Goal: Information Seeking & Learning: Understand process/instructions

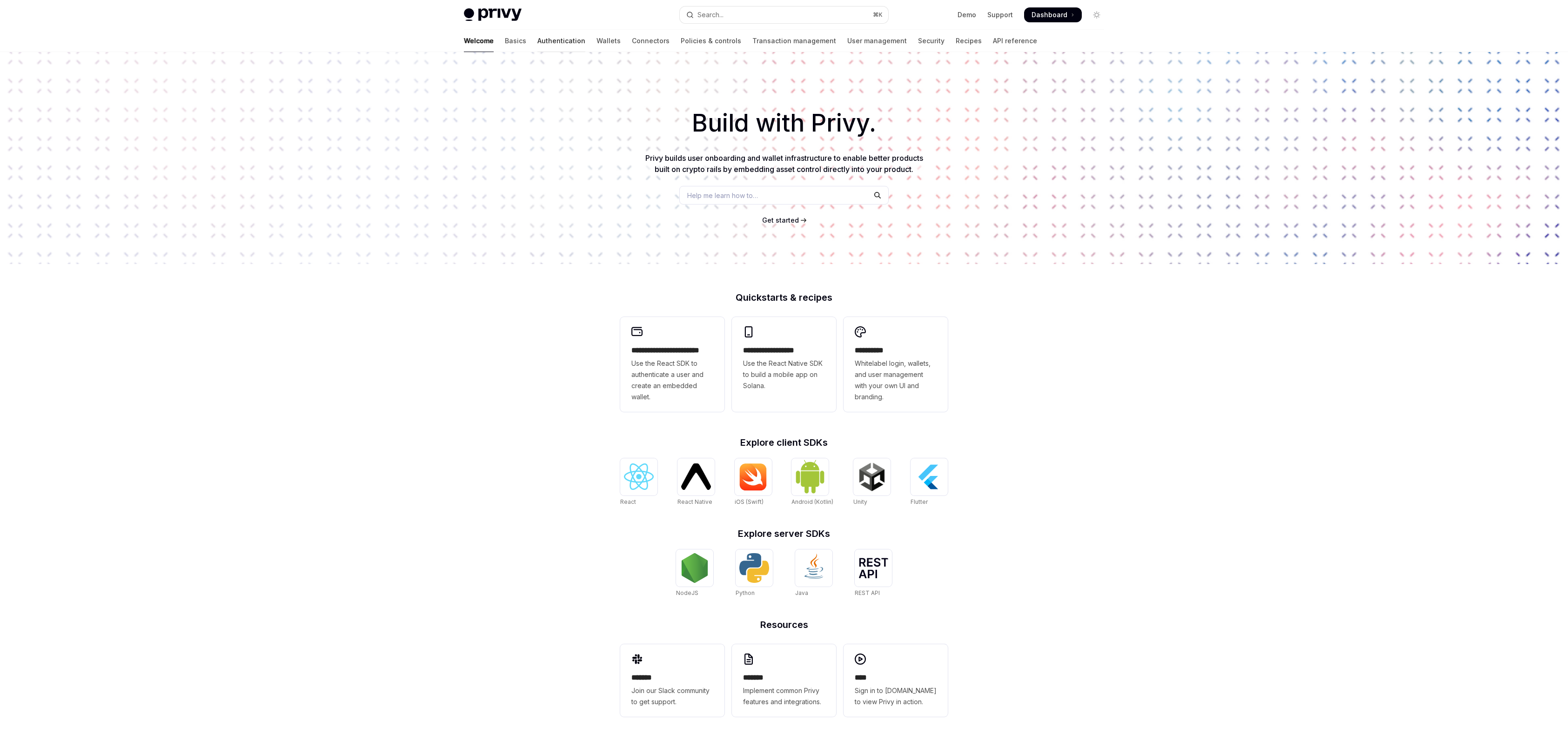
click at [537, 43] on link "Authentication" at bounding box center [561, 41] width 48 height 23
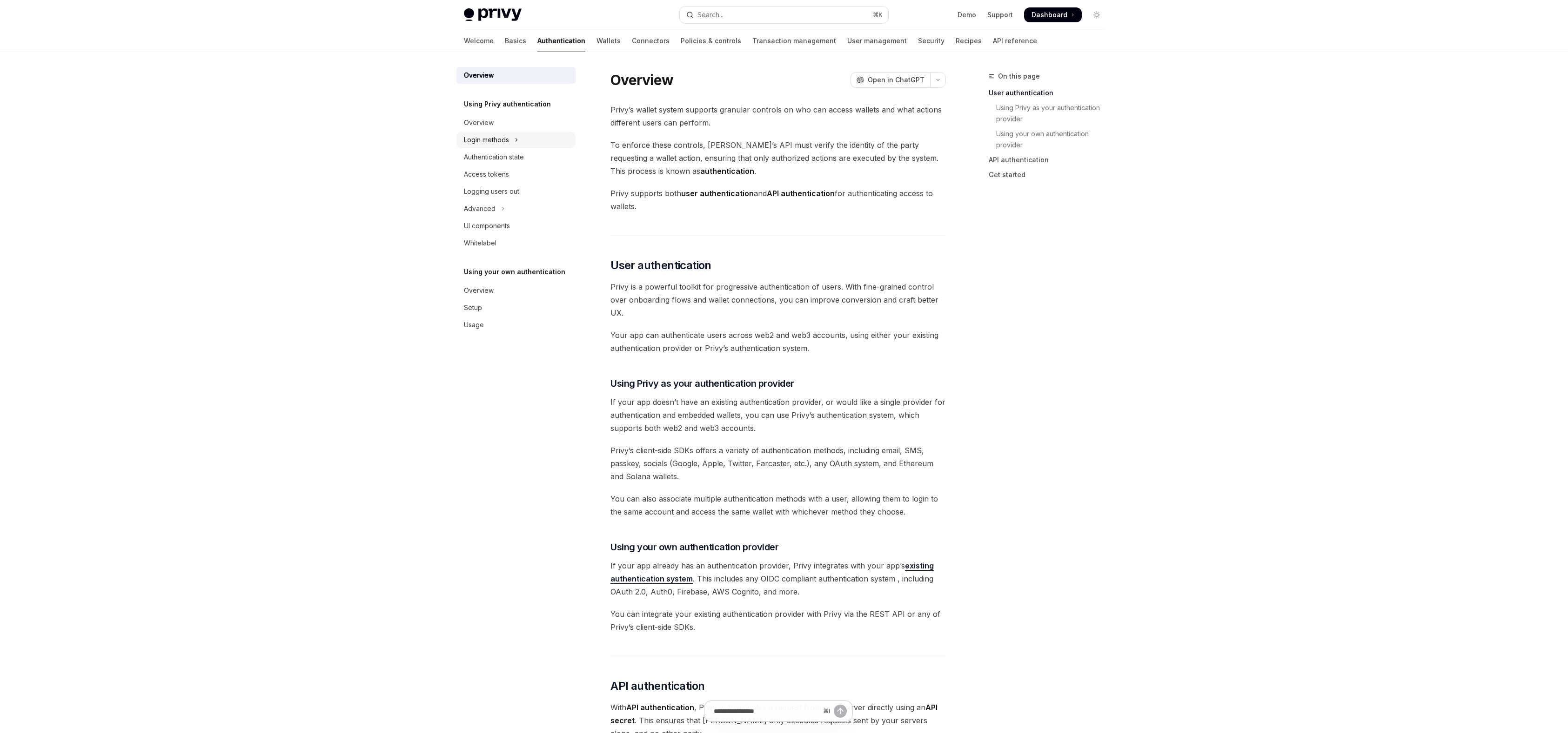
click at [505, 137] on div "Login methods" at bounding box center [486, 140] width 45 height 11
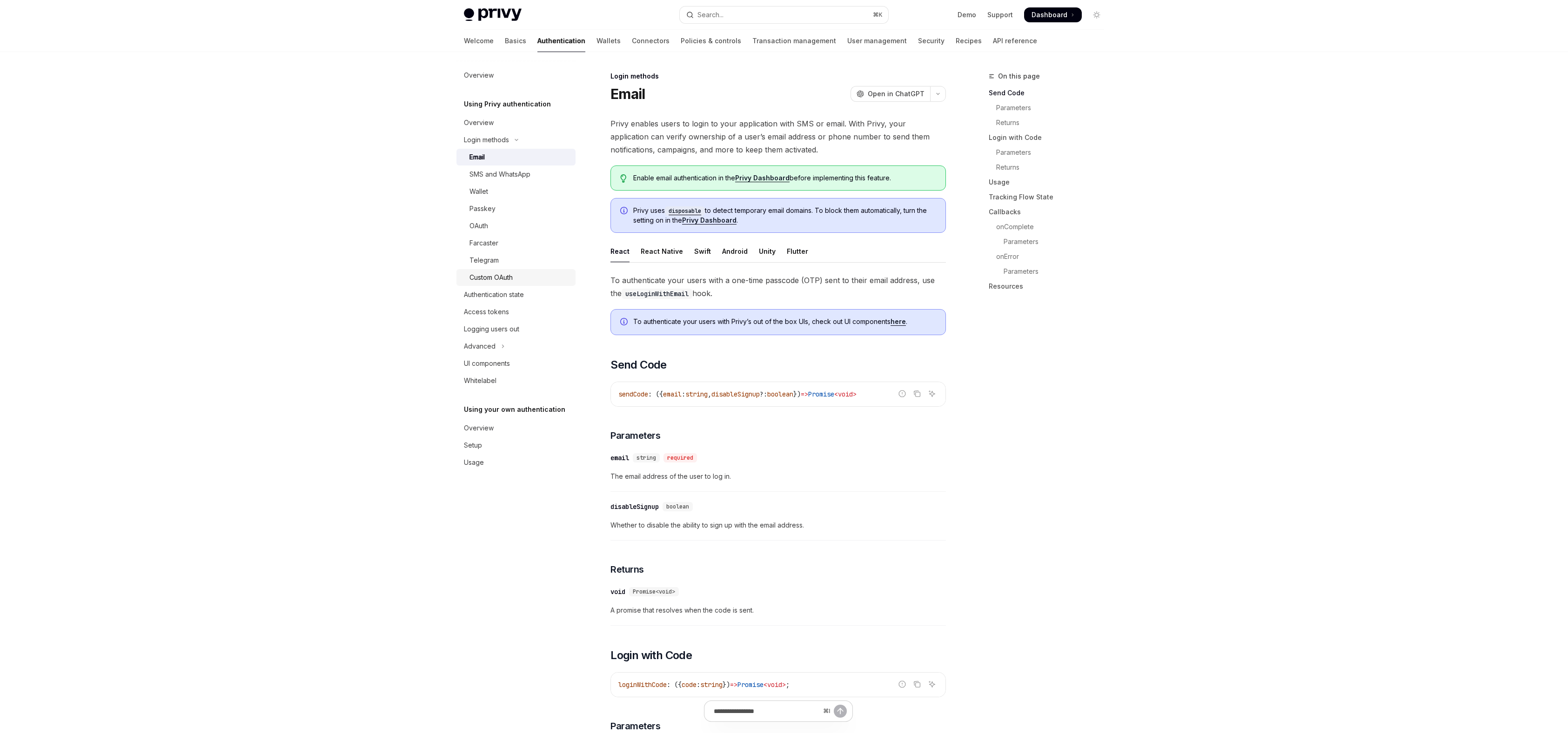
click at [494, 273] on div "Custom OAuth" at bounding box center [491, 277] width 43 height 11
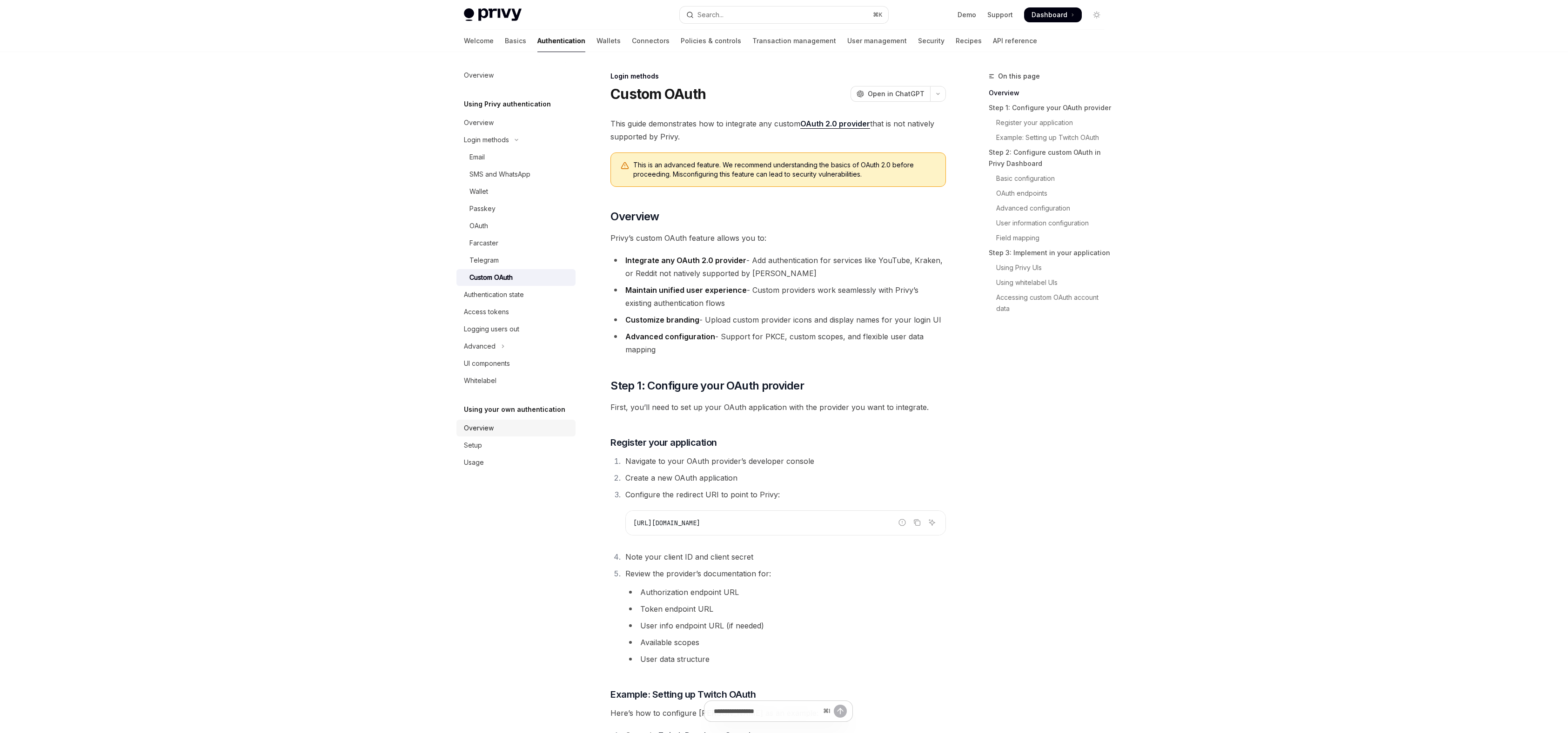
click at [481, 427] on div "Overview" at bounding box center [478, 428] width 30 height 11
type textarea "*"
